Goal: Navigation & Orientation: Go to known website

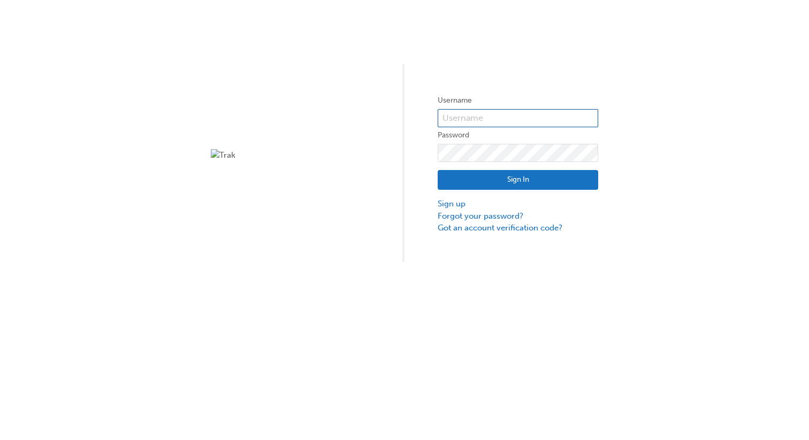
click at [497, 117] on input "text" at bounding box center [517, 118] width 160 height 18
type input "bf.[PERSON_NAME].[PERSON_NAME]"
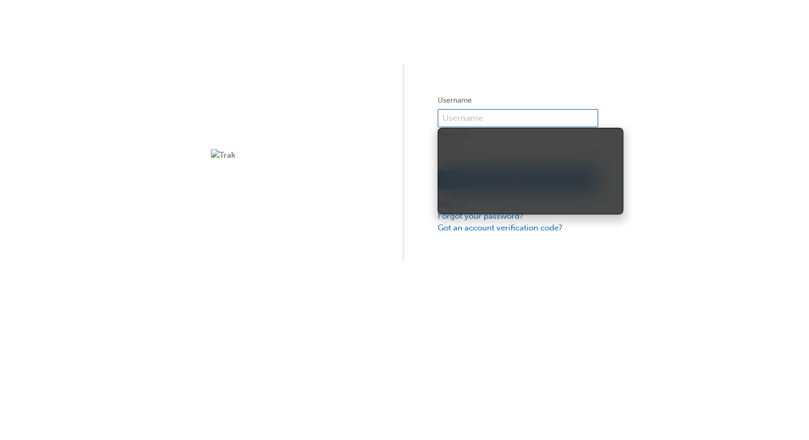
type input "bf.[PERSON_NAME].[PERSON_NAME]"
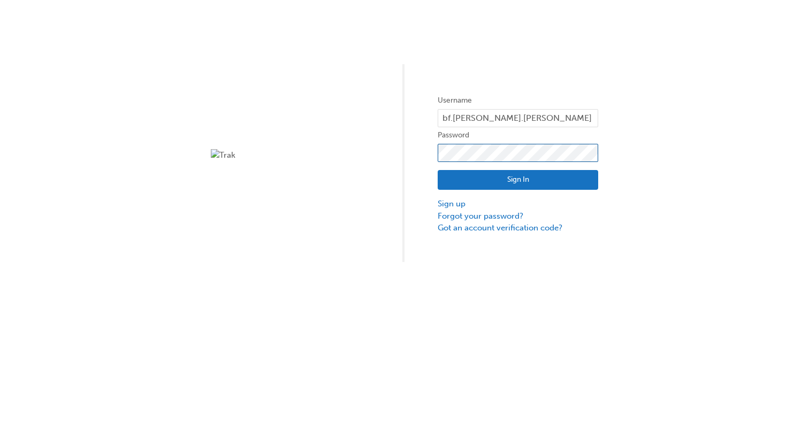
click button "Sign In" at bounding box center [517, 180] width 160 height 20
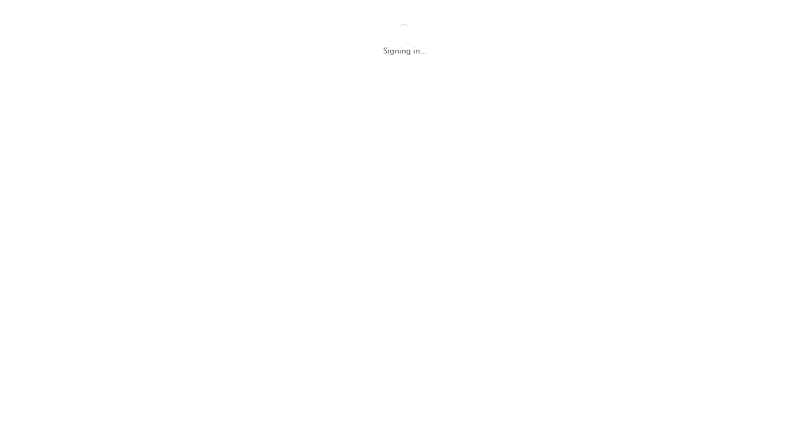
click at [420, 54] on div "Signing in..." at bounding box center [404, 51] width 760 height 14
click at [431, 56] on div "Signing in..." at bounding box center [404, 51] width 760 height 14
